Goal: Task Accomplishment & Management: Use online tool/utility

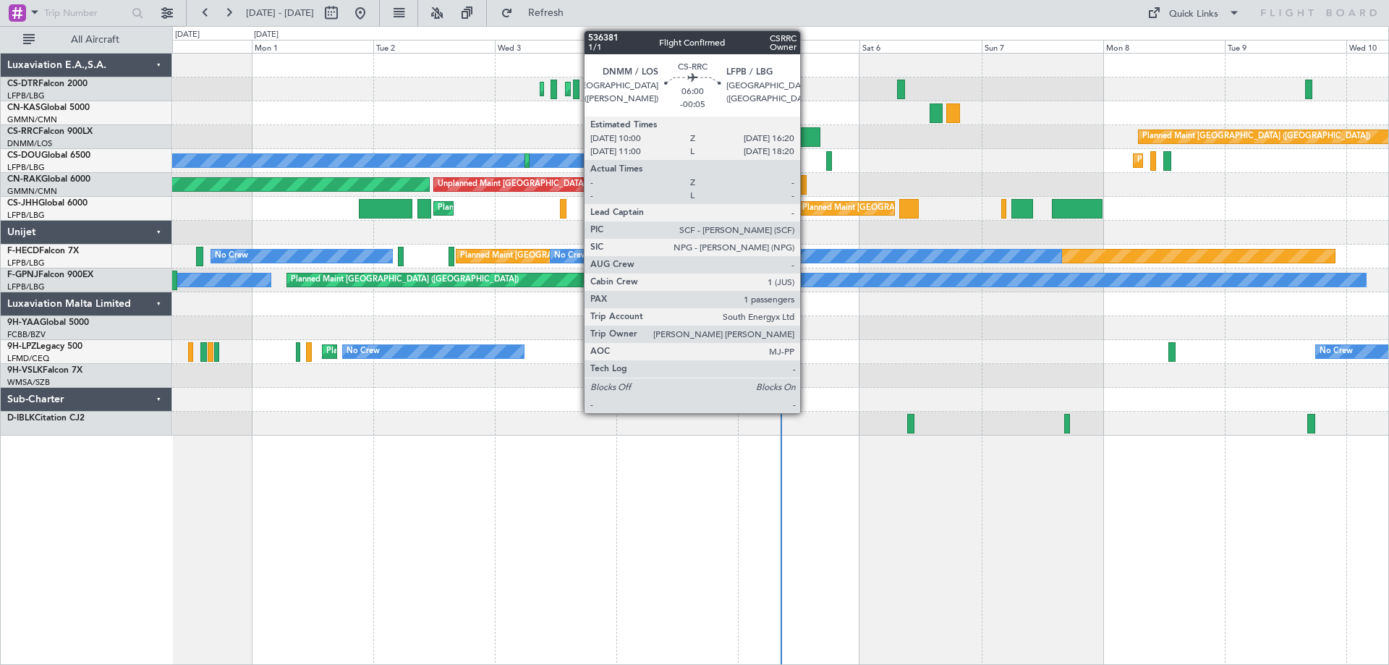
click at [807, 138] on div at bounding box center [804, 137] width 33 height 20
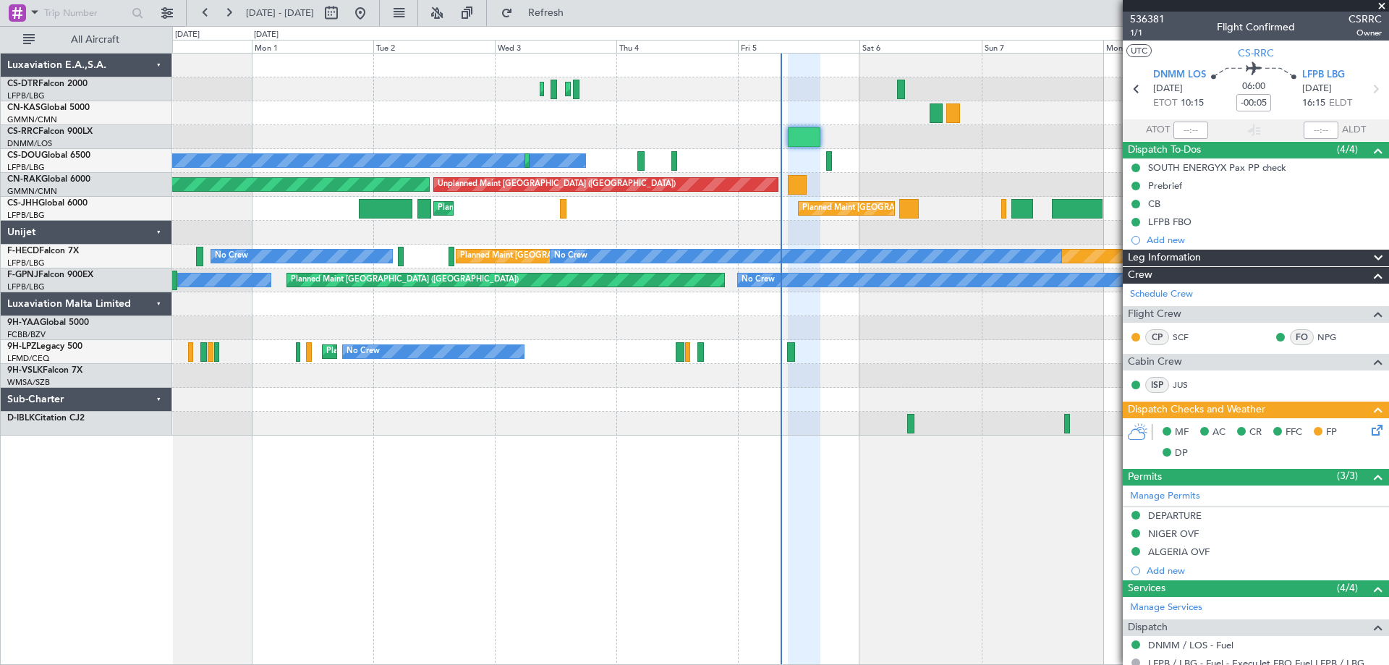
click at [1385, 7] on span at bounding box center [1381, 6] width 14 height 13
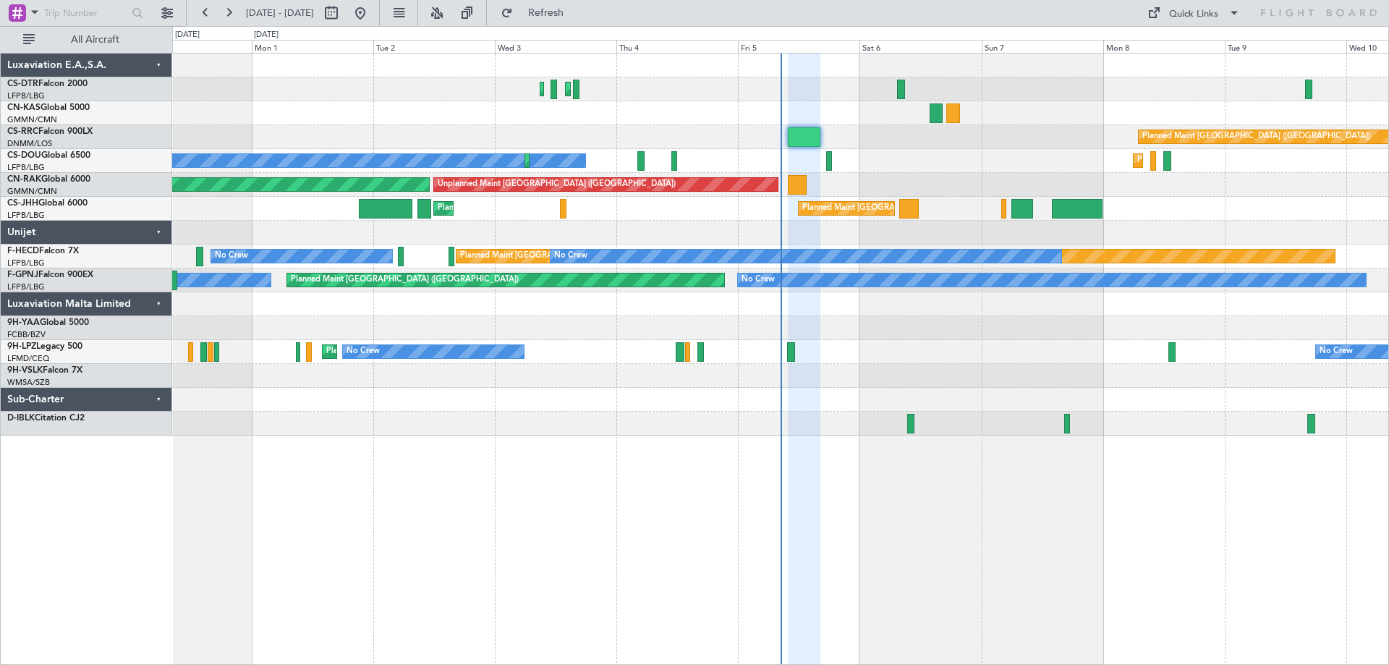
type input "0"
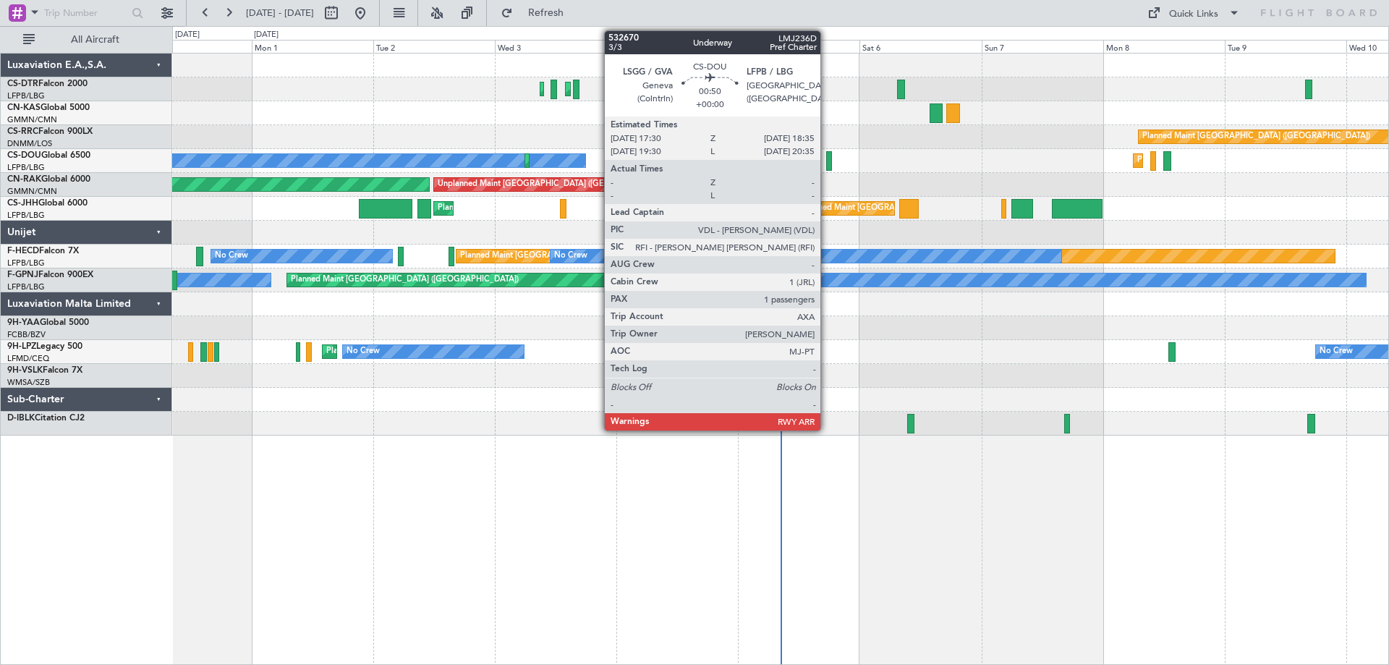
click at [827, 166] on div at bounding box center [829, 161] width 6 height 20
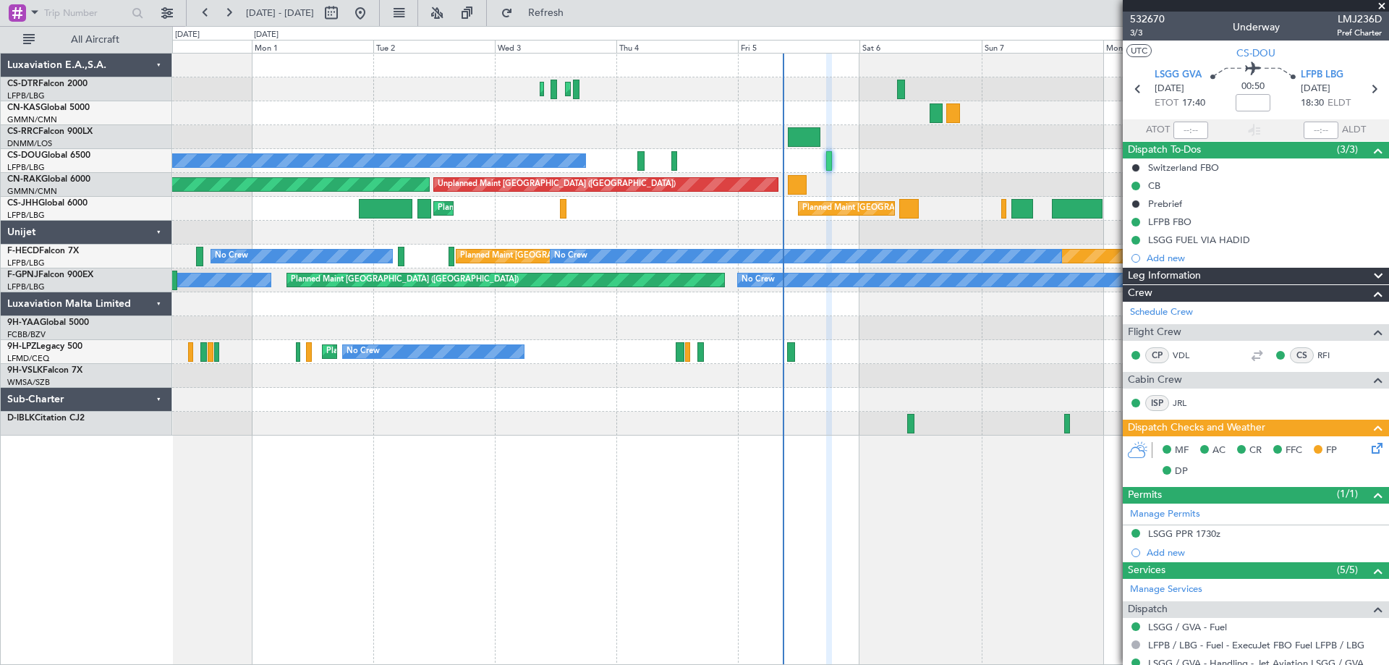
click at [1378, 1] on span at bounding box center [1381, 6] width 14 height 13
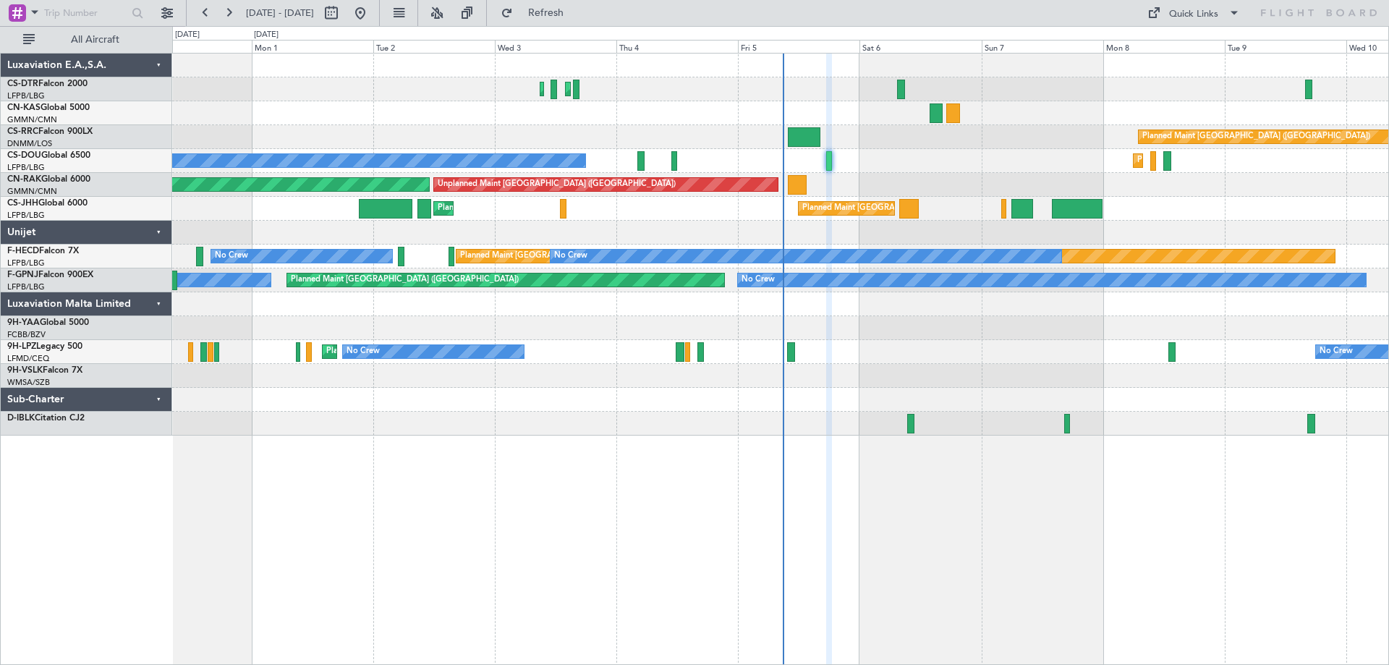
type input "0"
click at [1229, 14] on span at bounding box center [1233, 12] width 17 height 17
click at [1182, 45] on button "Trip Builder" at bounding box center [1194, 47] width 109 height 35
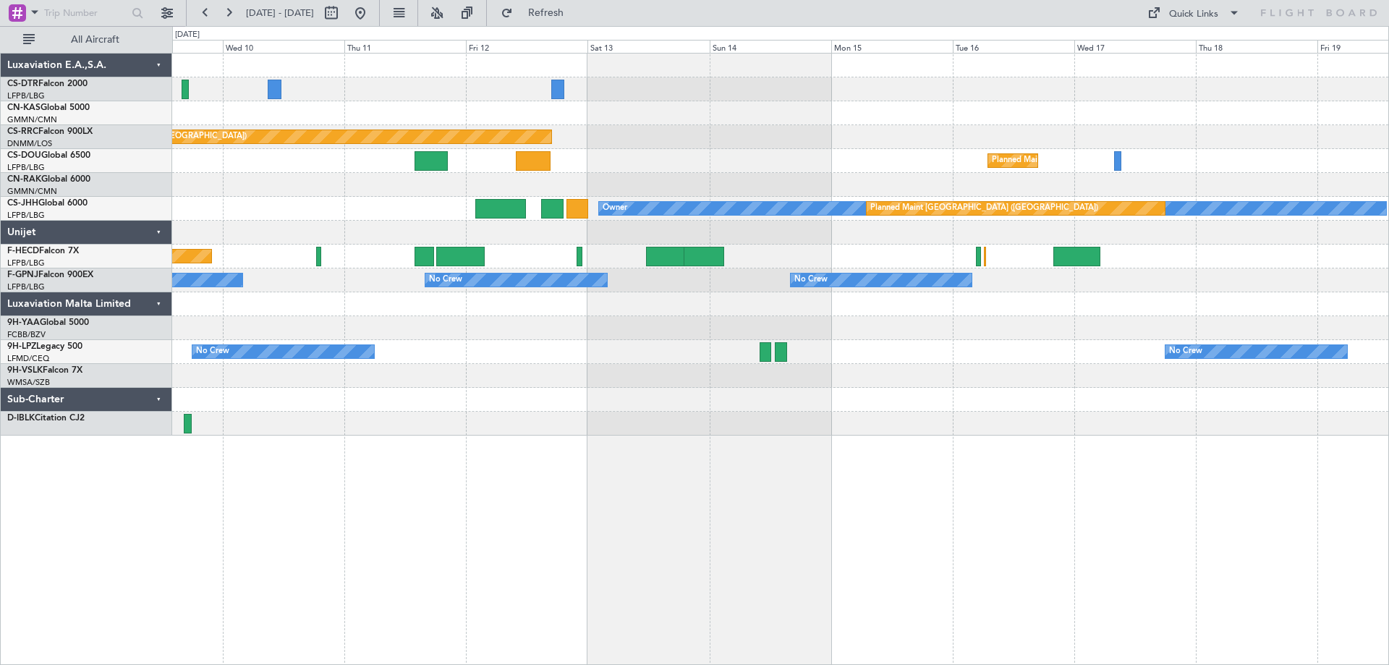
click at [267, 208] on div "Planned Maint Paris (Le Bourget) Planned Maint Paris (Le Bourget) Planned Maint…" at bounding box center [780, 245] width 1216 height 382
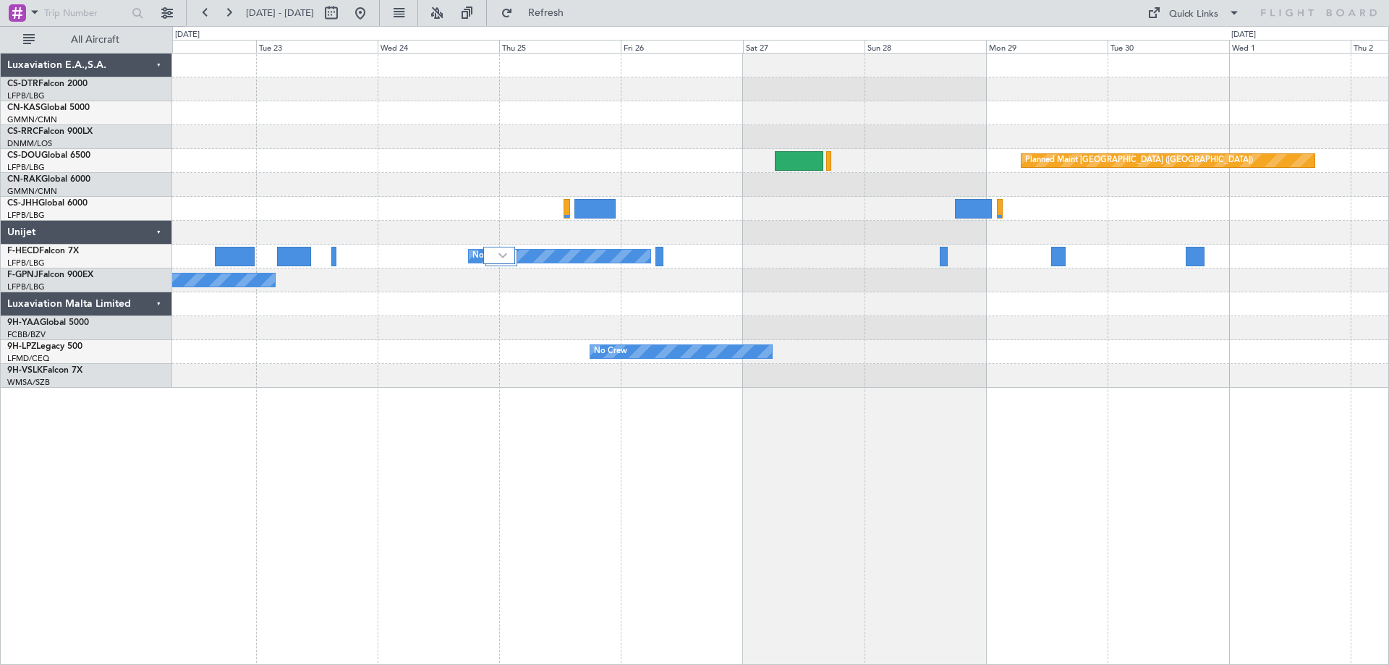
click at [861, 360] on div "Planned Maint Paris (Le Bourget) Planned Maint Paris (Le Bourget) No Crew No Cr…" at bounding box center [780, 221] width 1216 height 334
click at [850, 294] on div "Planned Maint Paris (Le Bourget) Planned Maint Paris (Le Bourget) No Crew No Cr…" at bounding box center [780, 221] width 1216 height 334
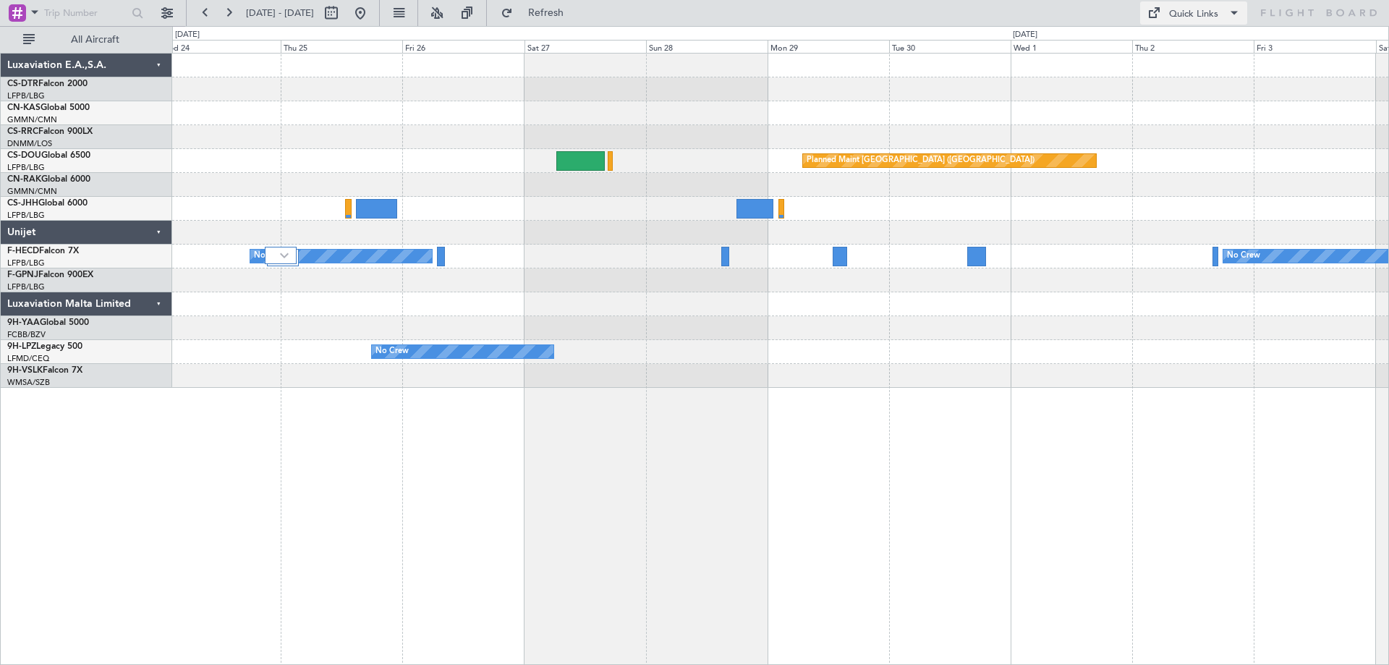
click at [1243, 15] on button "Quick Links" at bounding box center [1193, 12] width 107 height 23
drag, startPoint x: 1175, startPoint y: 48, endPoint x: 1165, endPoint y: 50, distance: 10.9
click at [1174, 48] on button "Trip Builder" at bounding box center [1194, 47] width 109 height 35
click at [1227, 9] on span at bounding box center [1233, 12] width 17 height 17
click at [1185, 46] on button "Trip Builder" at bounding box center [1194, 47] width 109 height 35
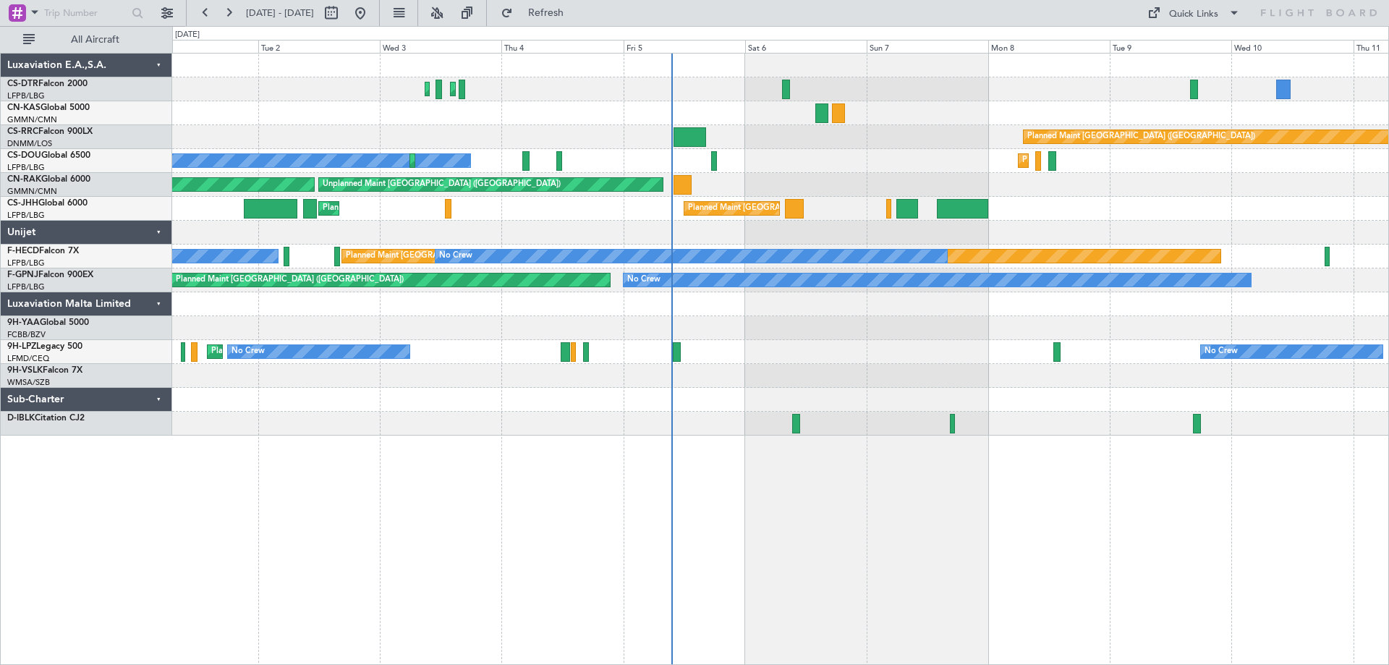
click at [745, 151] on div "Planned Maint Sofia Planned Maint [GEOGRAPHIC_DATA] ([GEOGRAPHIC_DATA]) No Crew…" at bounding box center [780, 245] width 1216 height 382
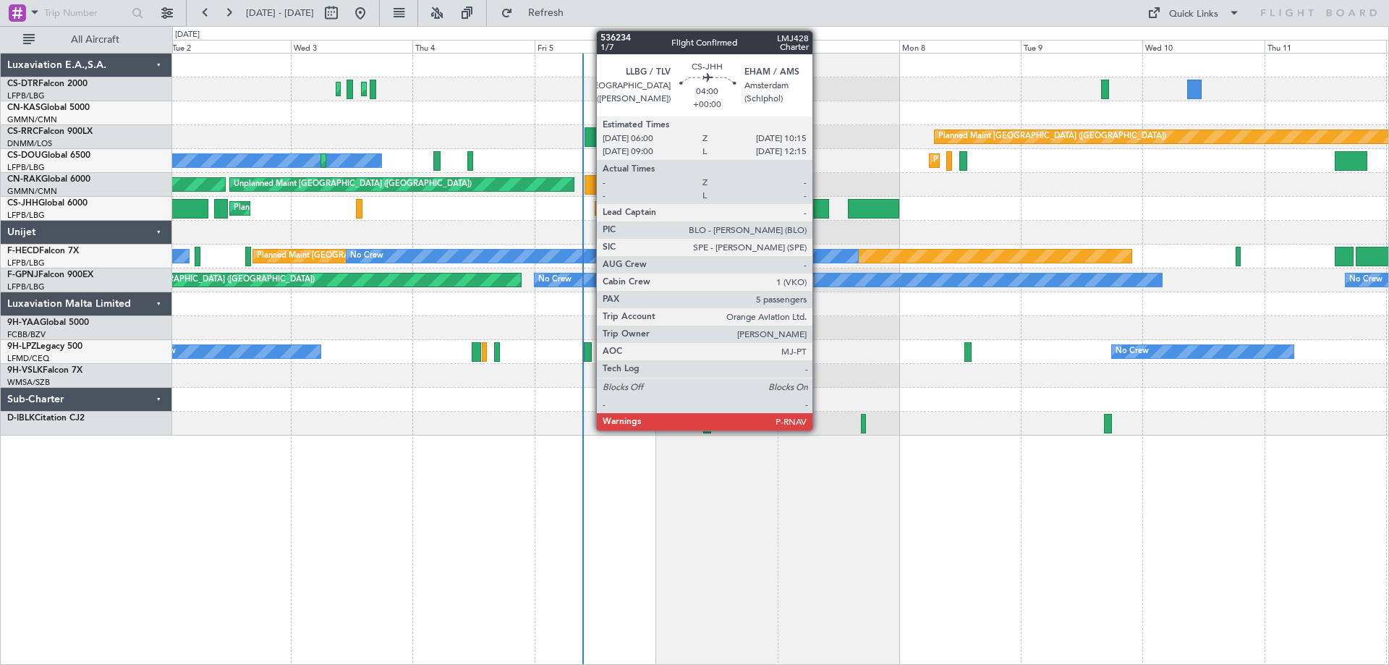
click at [820, 210] on div at bounding box center [818, 209] width 22 height 20
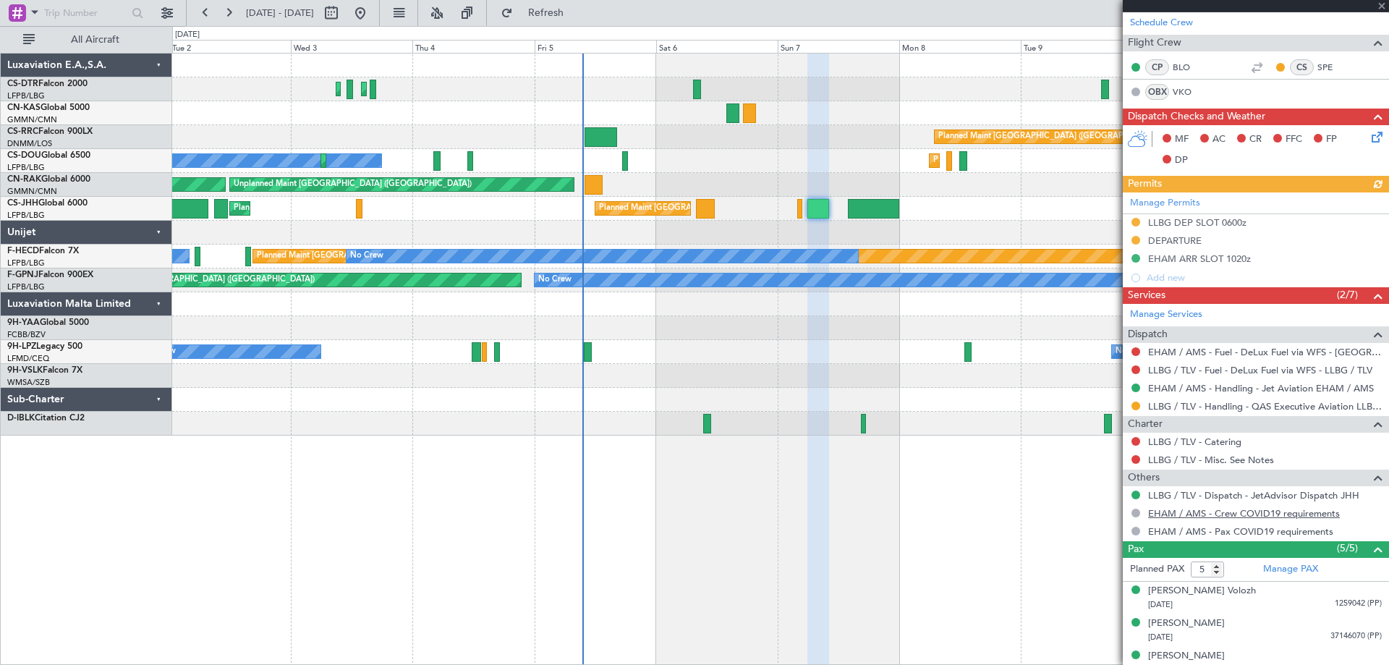
scroll to position [368, 0]
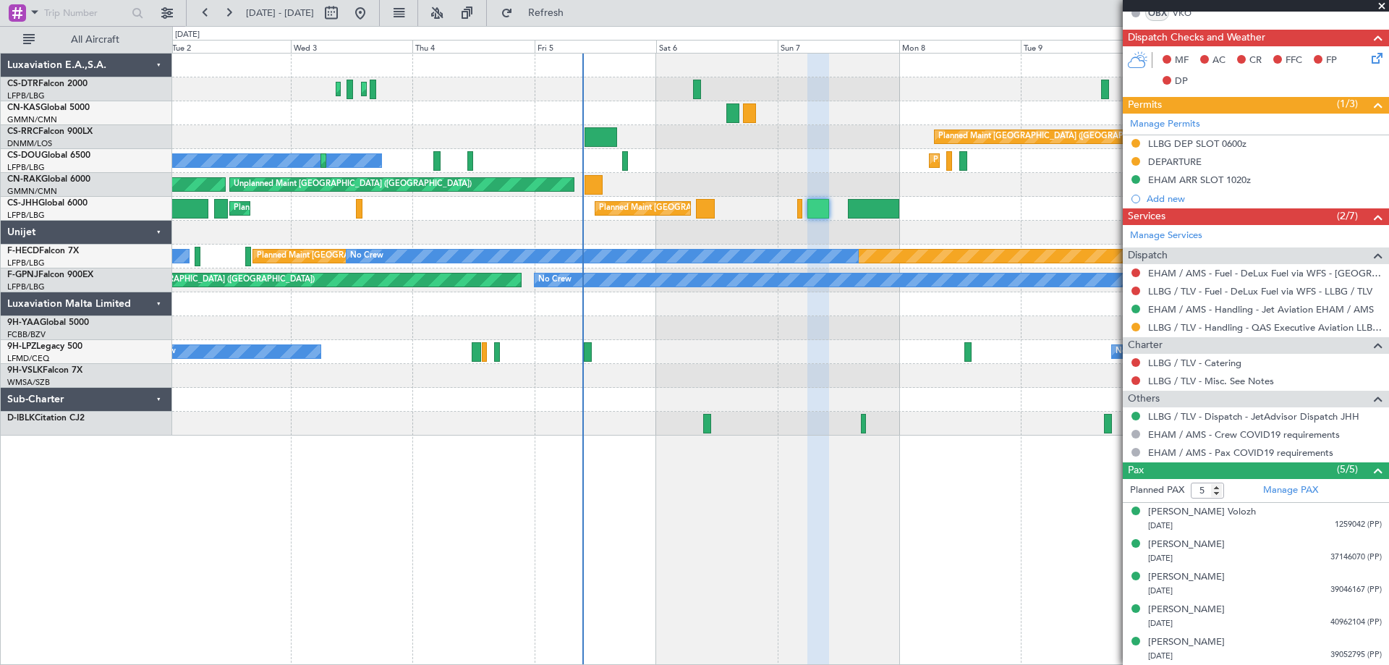
drag, startPoint x: 1382, startPoint y: 6, endPoint x: 1309, endPoint y: 74, distance: 99.8
click at [1383, 6] on span at bounding box center [1381, 6] width 14 height 13
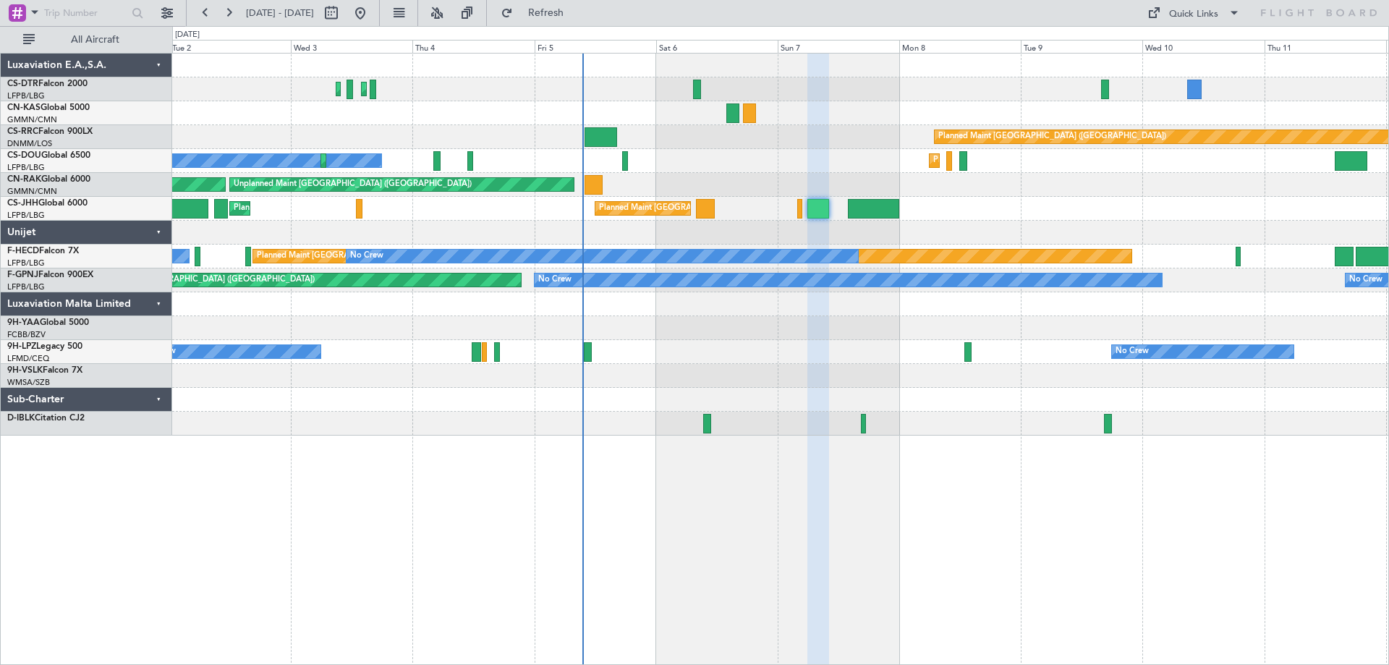
type input "0"
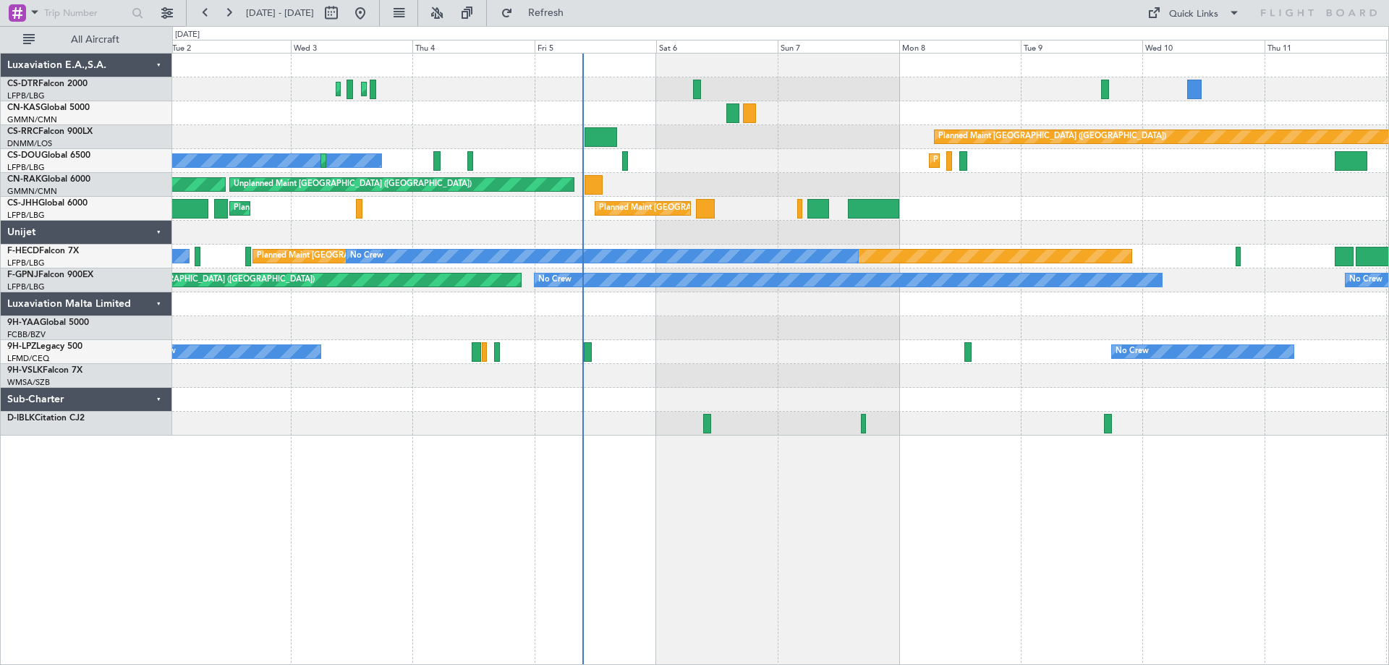
scroll to position [0, 0]
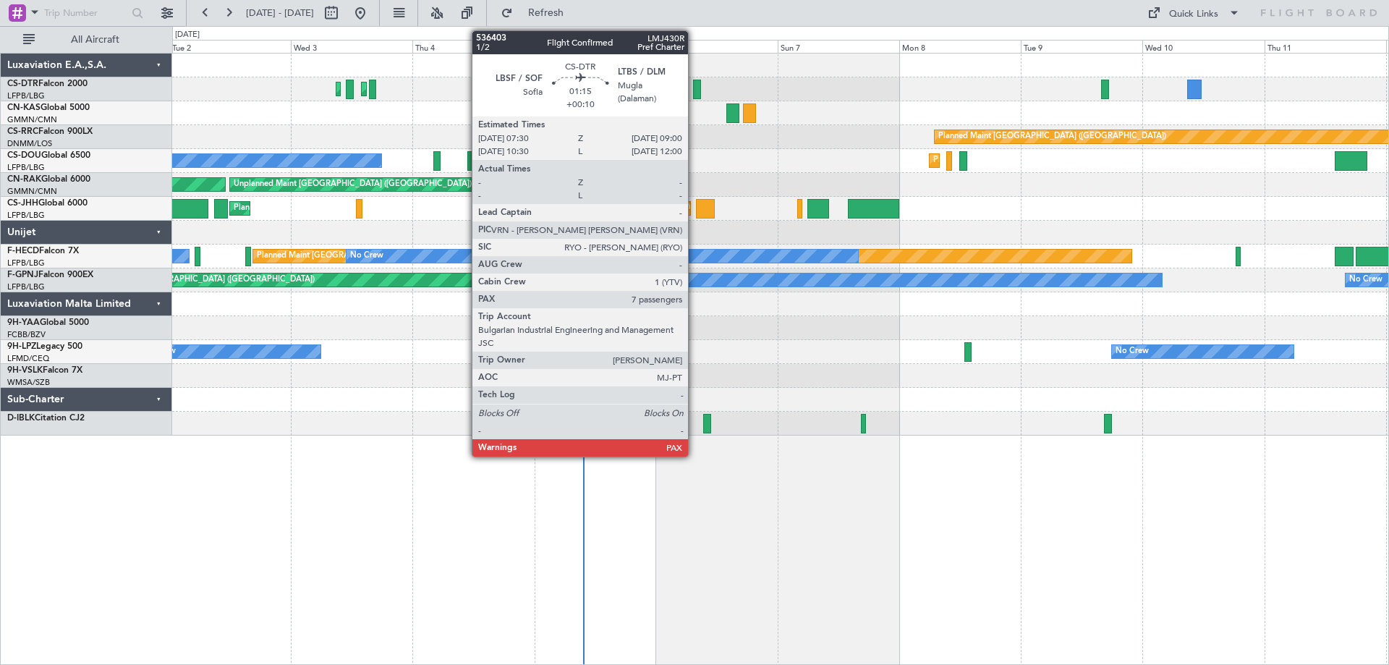
click at [694, 93] on div at bounding box center [697, 90] width 8 height 20
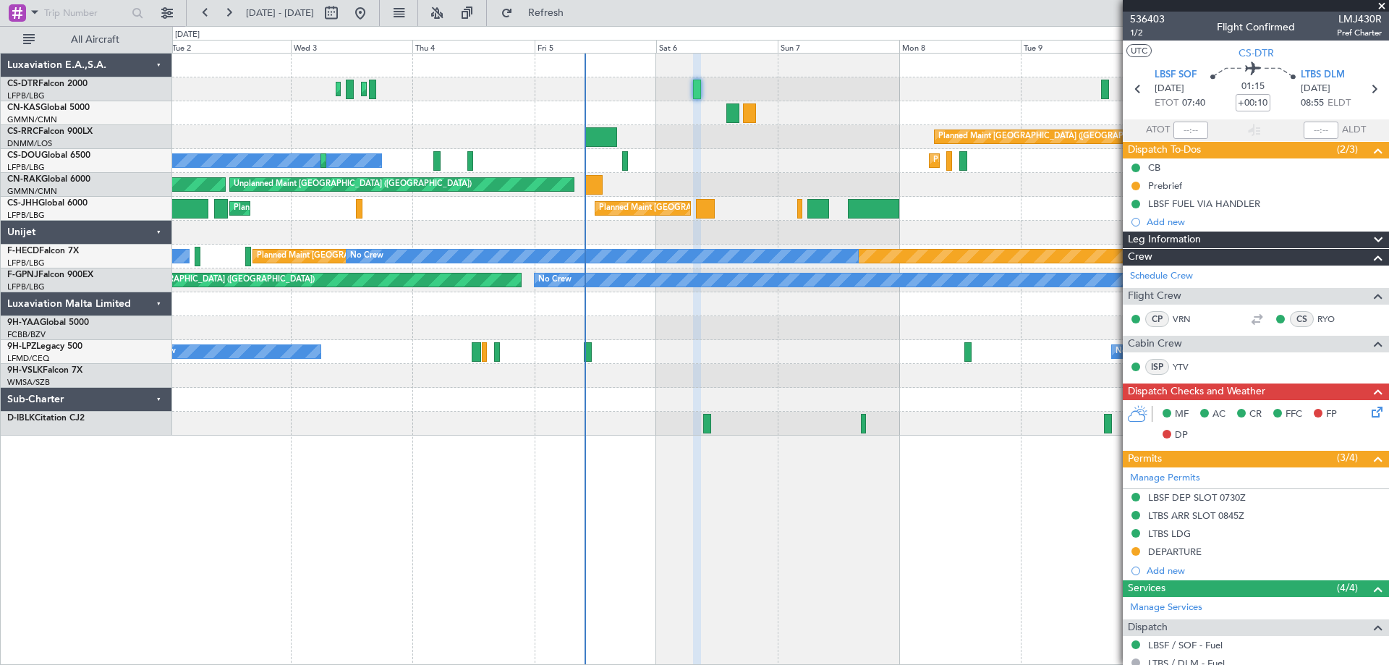
click at [1385, 6] on span at bounding box center [1381, 6] width 14 height 13
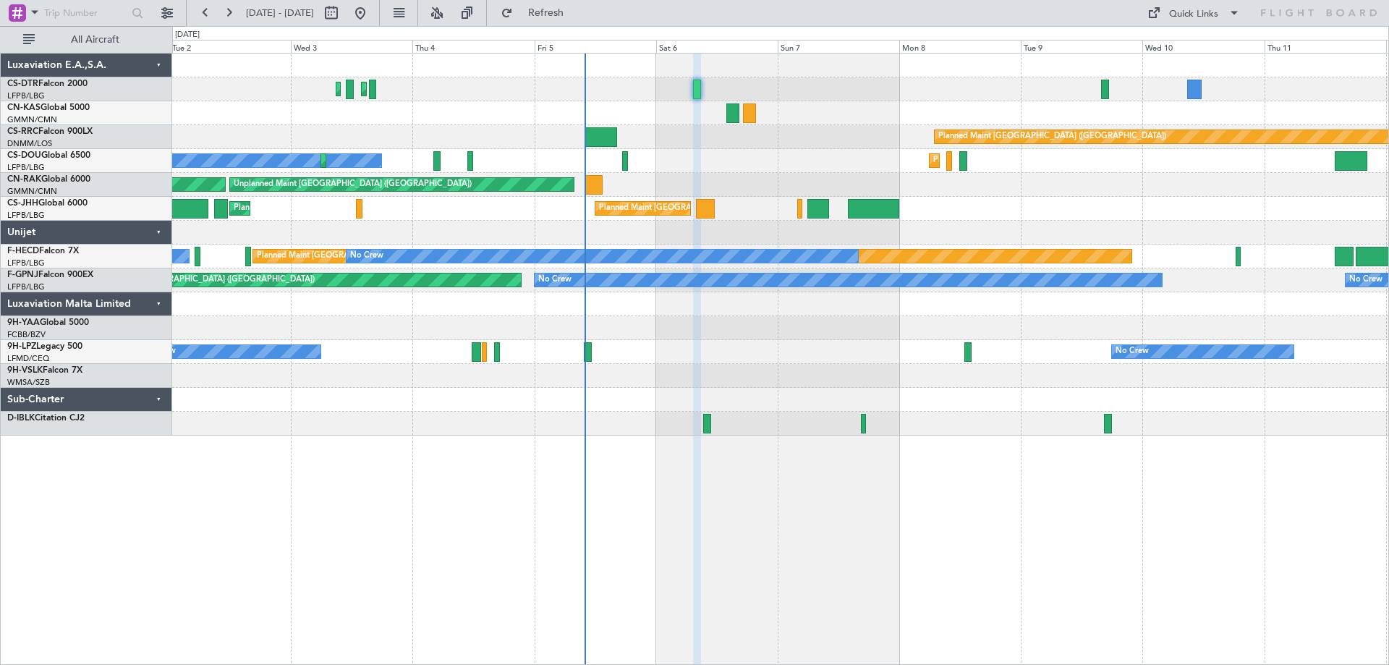
type input "0"
click at [1233, 11] on span at bounding box center [1233, 12] width 17 height 17
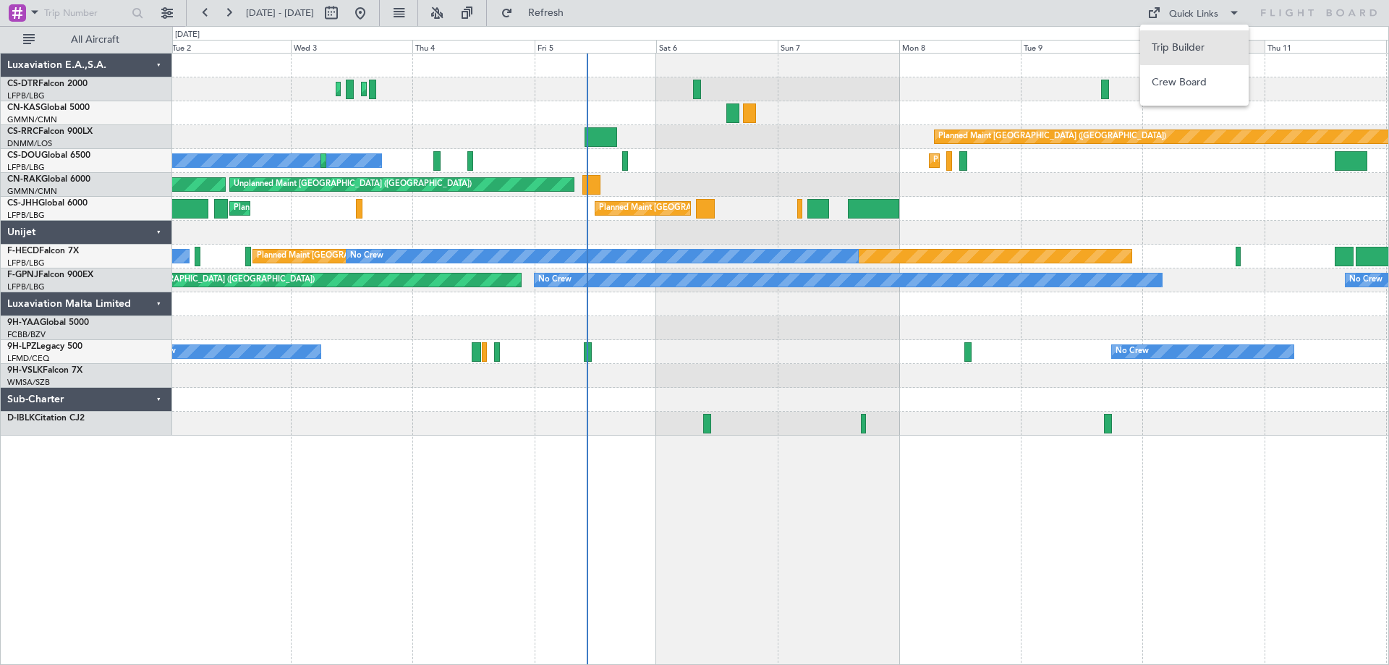
click at [1200, 48] on button "Trip Builder" at bounding box center [1194, 47] width 109 height 35
